Goal: Information Seeking & Learning: Learn about a topic

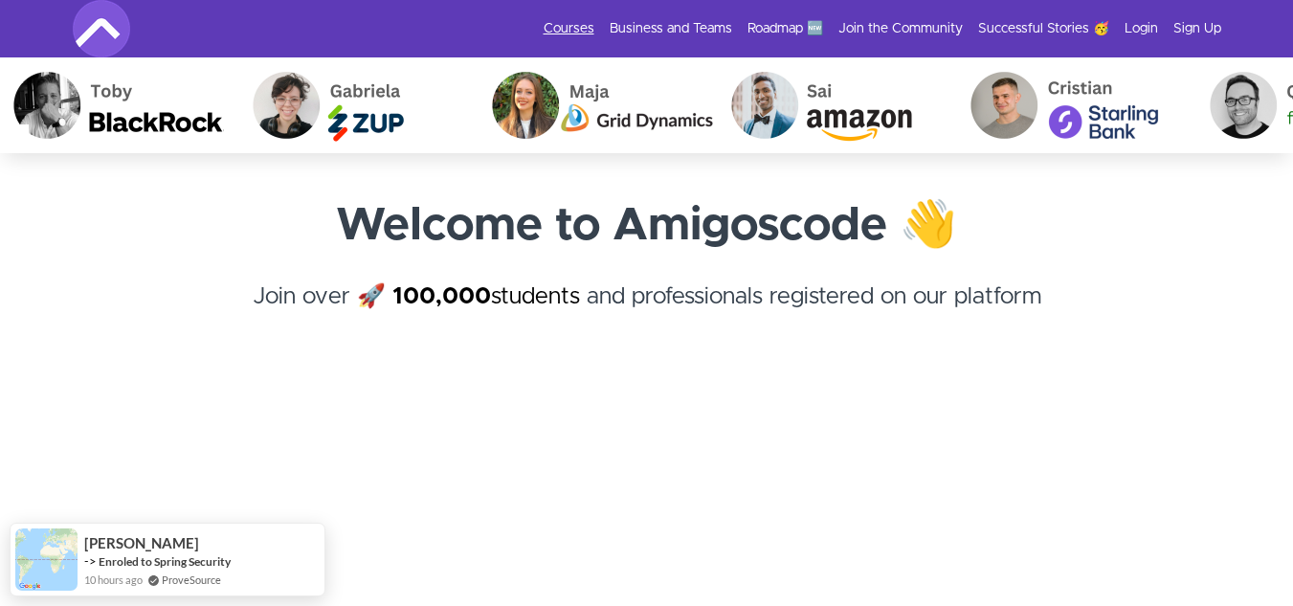
click at [588, 29] on link "Courses" at bounding box center [569, 28] width 51 height 19
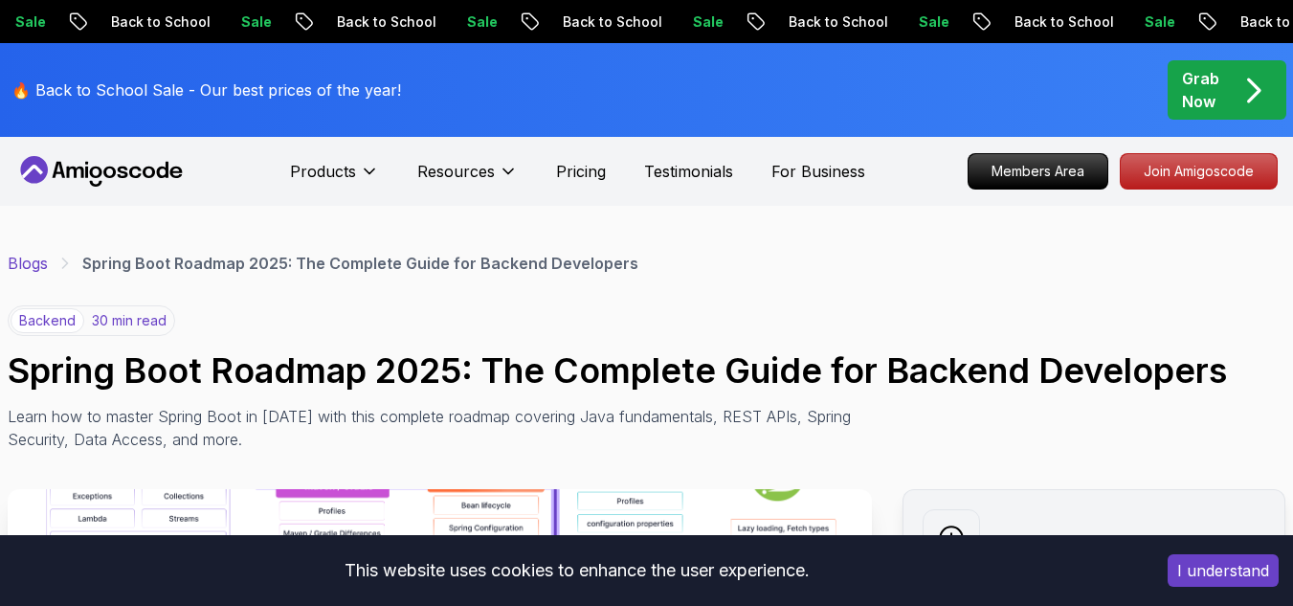
click at [45, 261] on link "Blogs" at bounding box center [28, 263] width 40 height 23
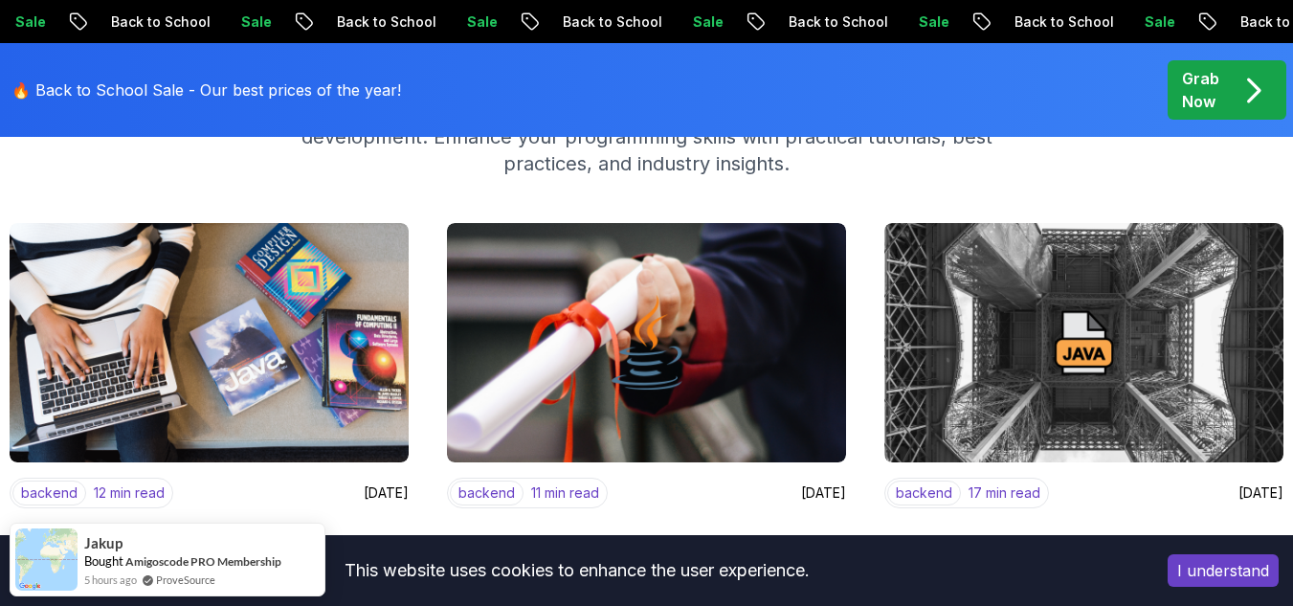
scroll to position [262, 0]
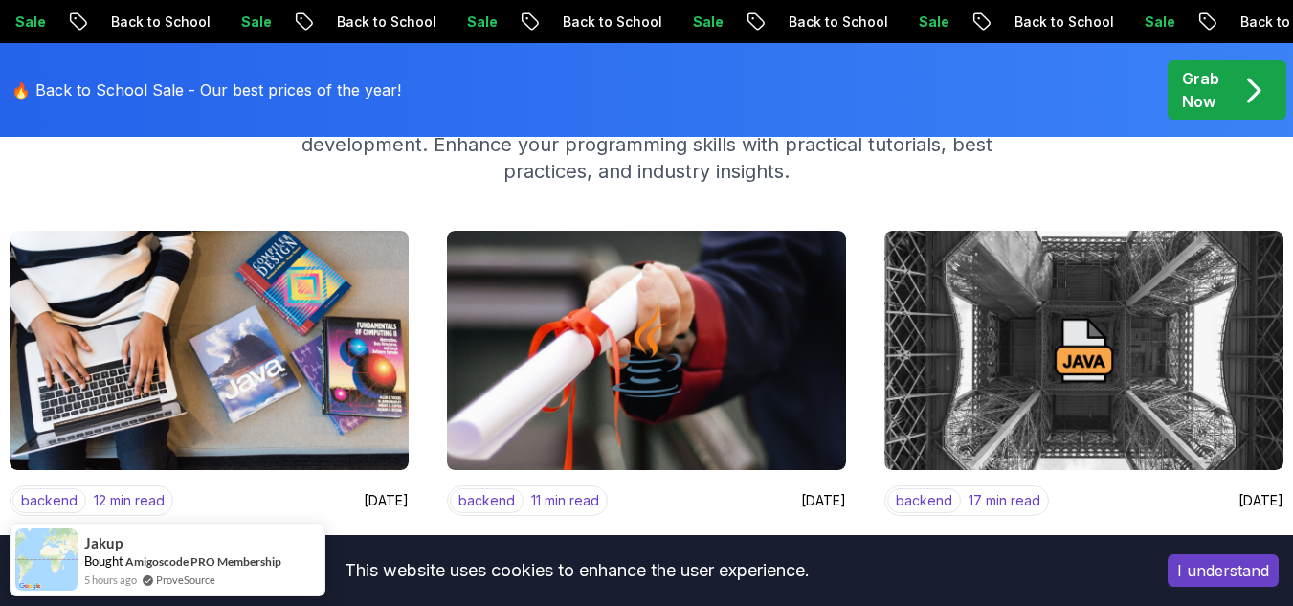
click at [1215, 578] on button "I understand" at bounding box center [1223, 570] width 111 height 33
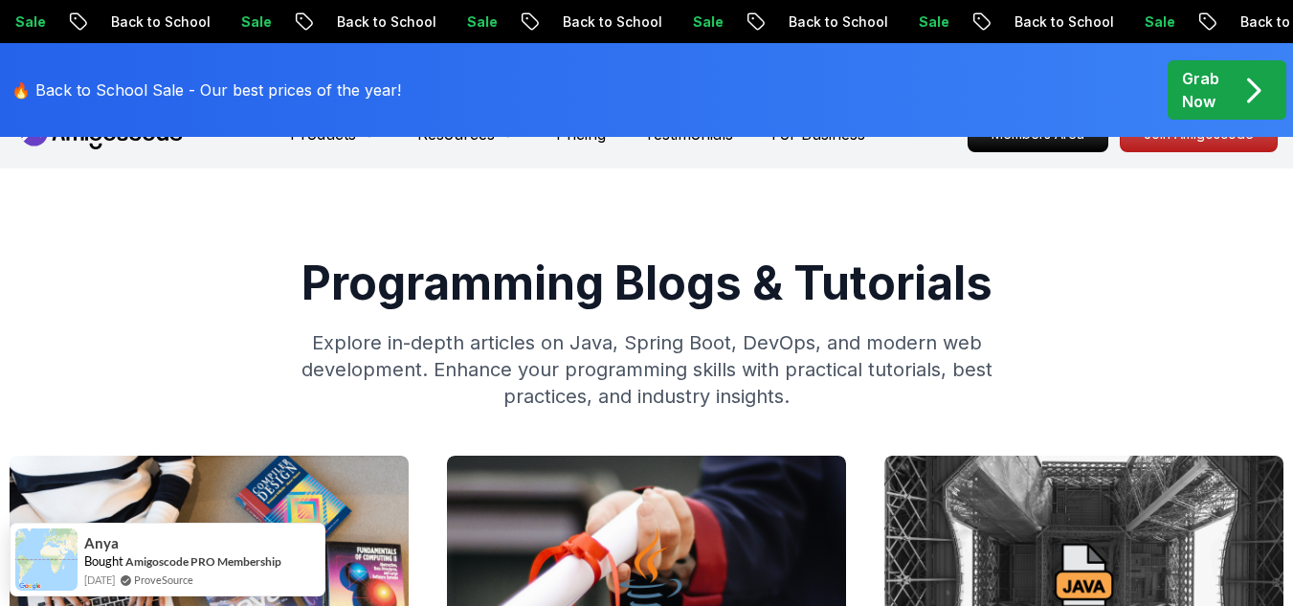
scroll to position [0, 0]
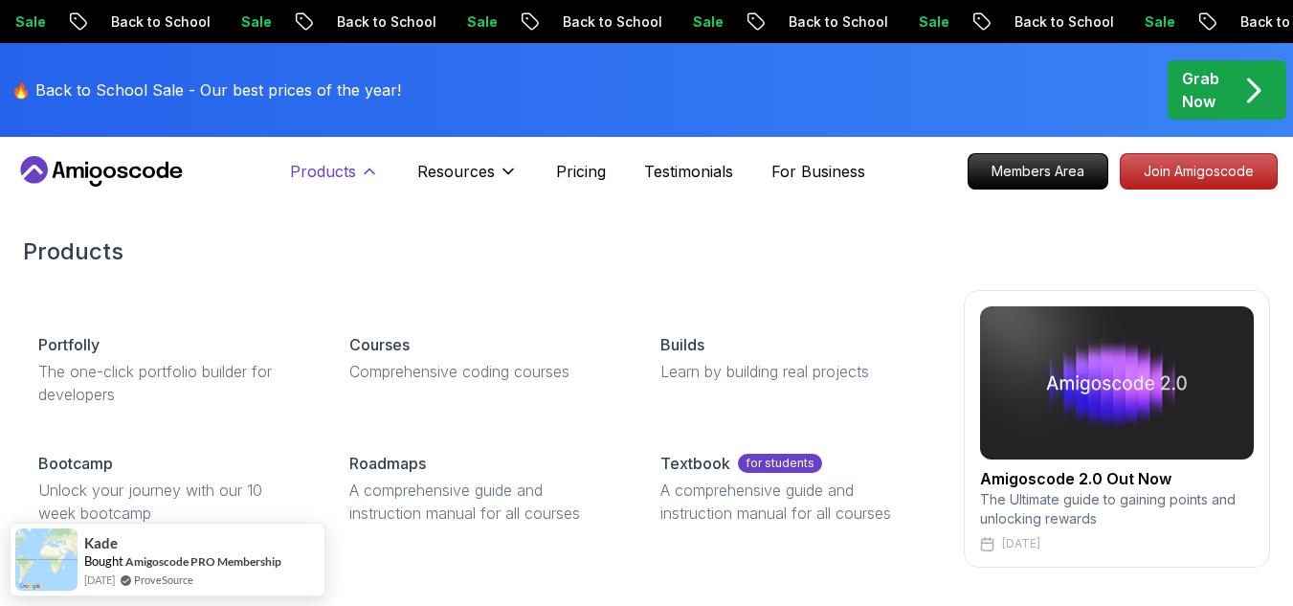
click at [352, 172] on p "Products" at bounding box center [323, 171] width 66 height 23
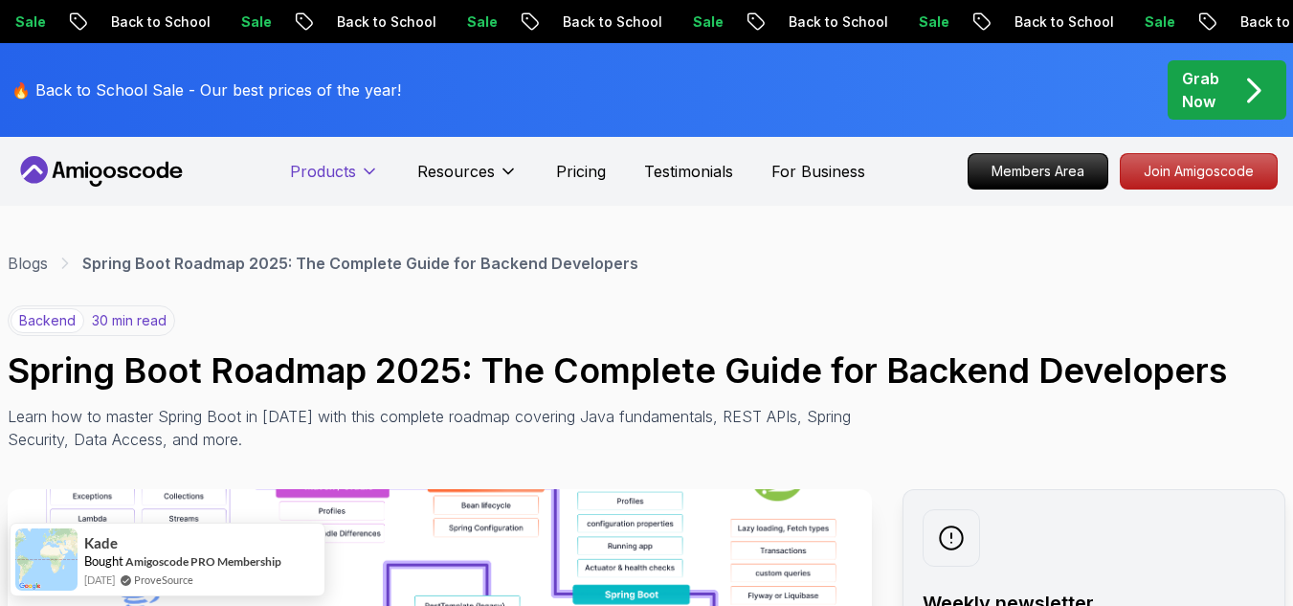
click at [352, 172] on p "Products" at bounding box center [323, 171] width 66 height 23
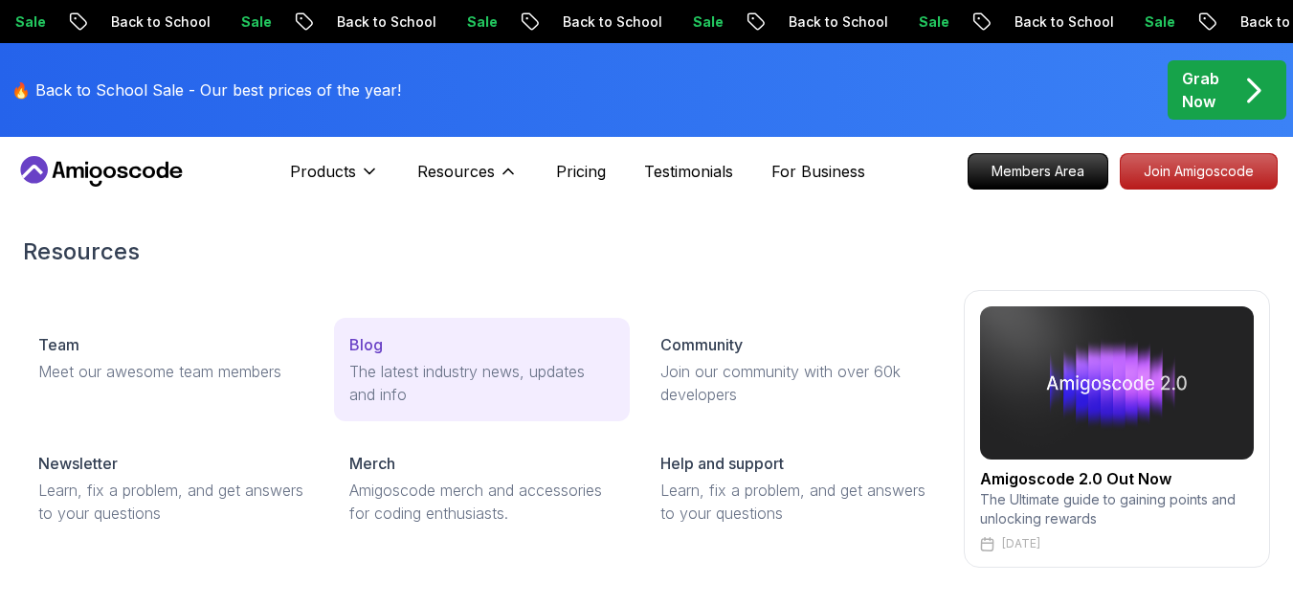
click at [377, 355] on p "Blog" at bounding box center [365, 344] width 33 height 23
